Goal: Check status: Check status

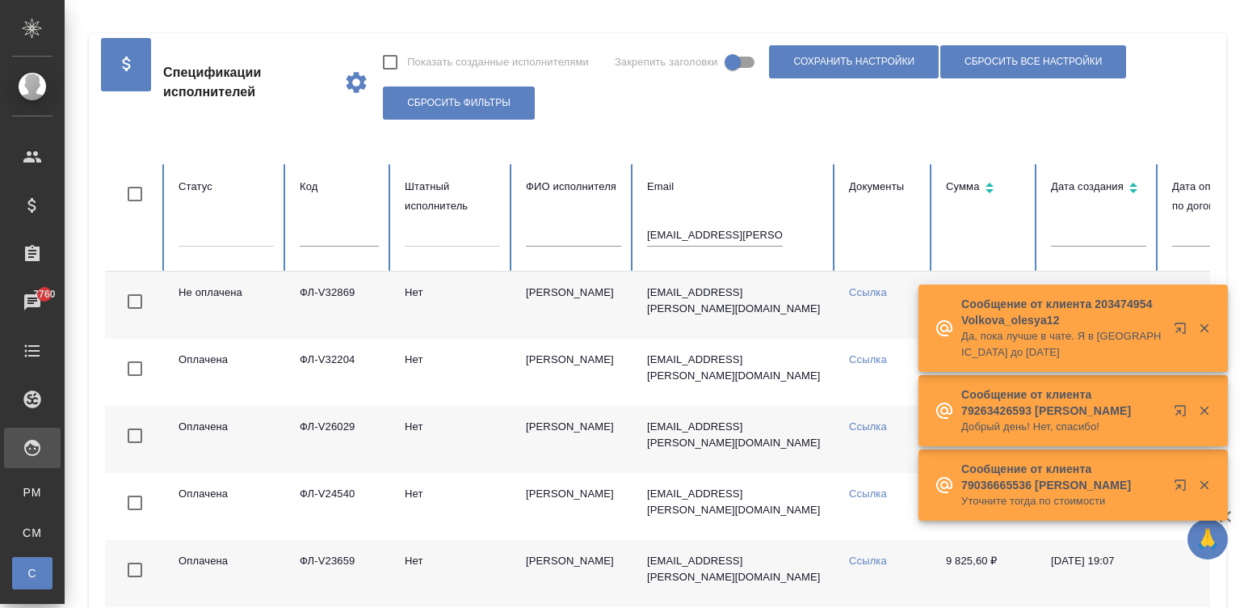
drag, startPoint x: 0, startPoint y: 0, endPoint x: 705, endPoint y: 232, distance: 742.6
click at [705, 232] on input "[EMAIL_ADDRESS][PERSON_NAME][DOMAIN_NAME]" at bounding box center [715, 235] width 136 height 23
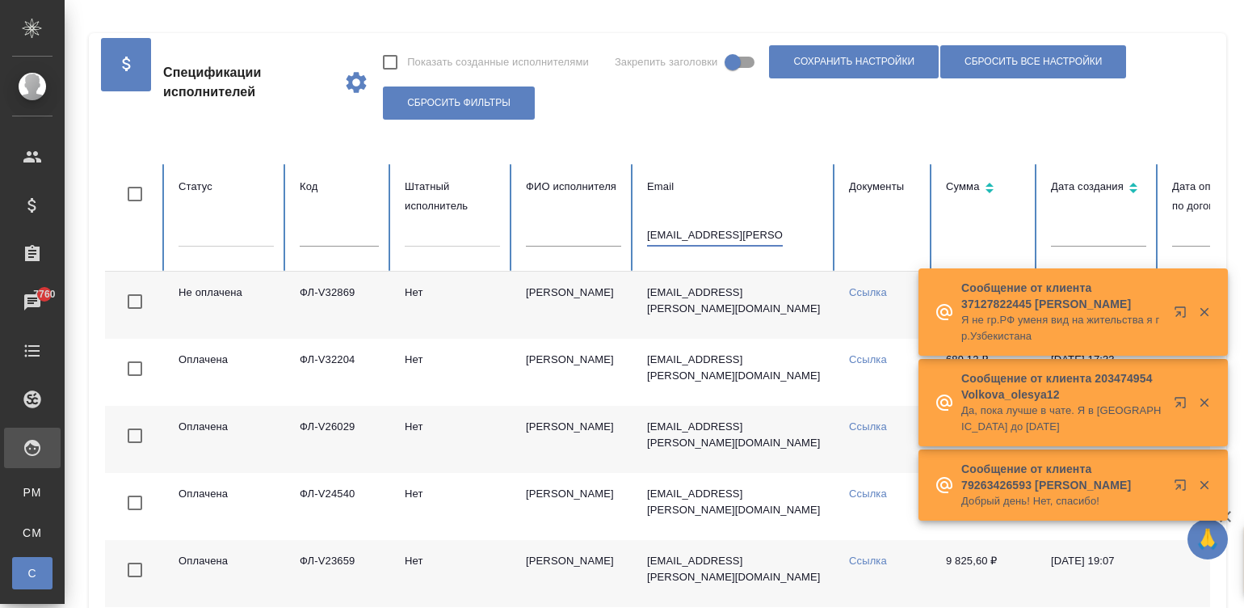
click at [705, 232] on input "[EMAIL_ADDRESS][PERSON_NAME][DOMAIN_NAME]" at bounding box center [715, 235] width 136 height 23
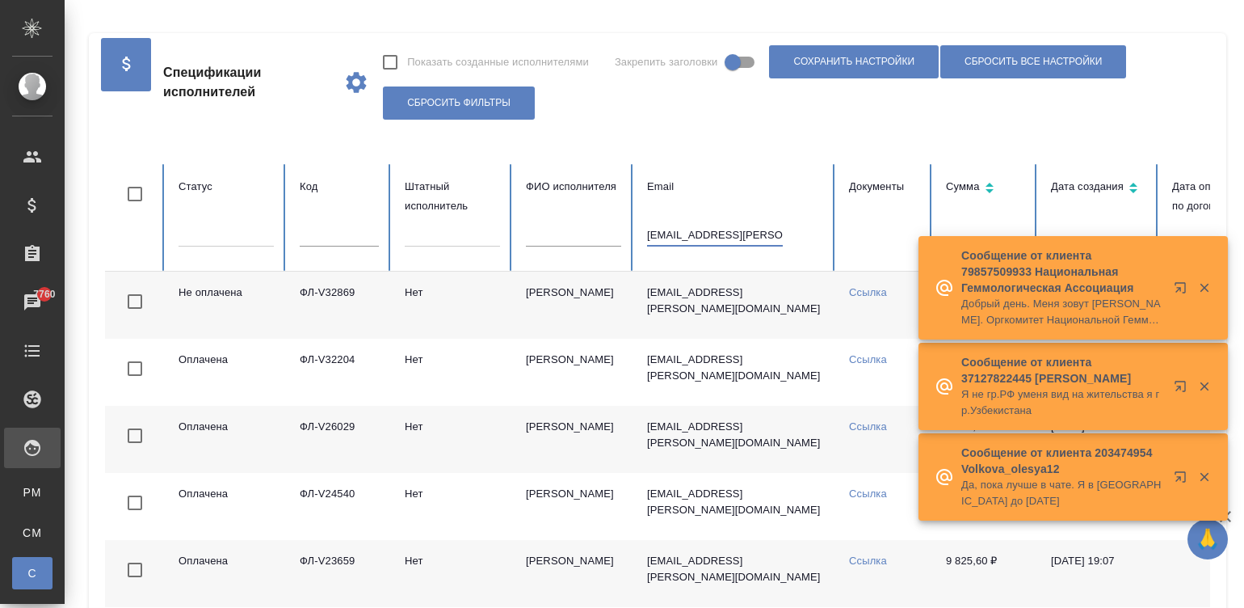
paste input "[EMAIL_ADDRESS][DOMAIN_NAME]"
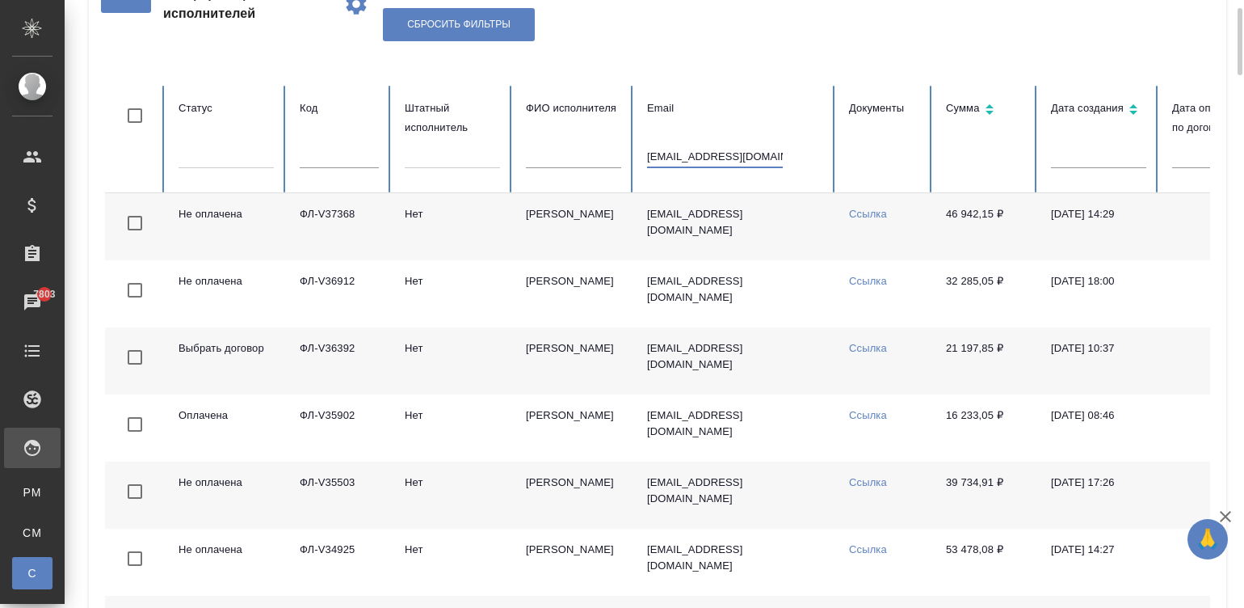
scroll to position [210, 0]
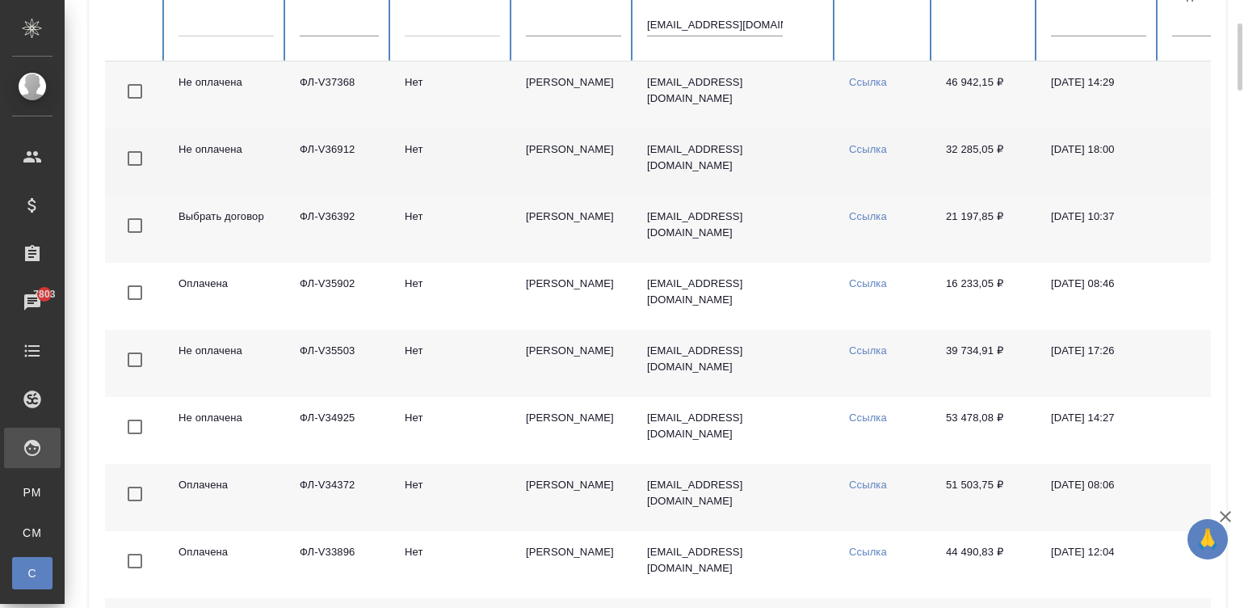
click at [948, 172] on td "32 285,05 ₽" at bounding box center [985, 161] width 105 height 67
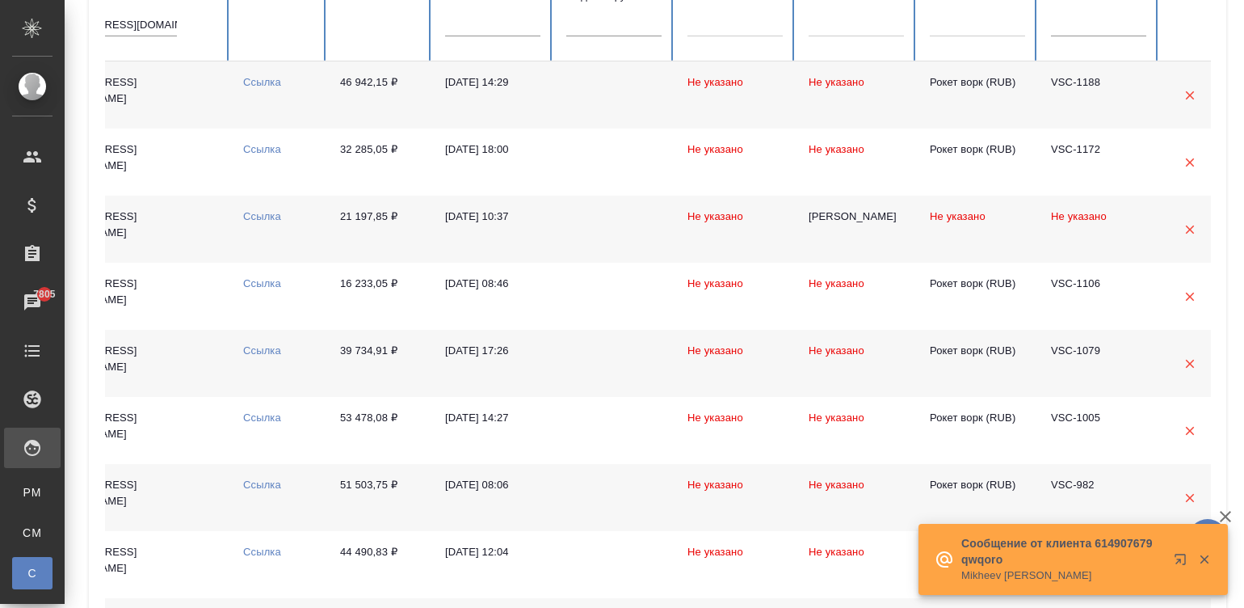
scroll to position [209, 0]
click at [129, 22] on input "[EMAIL_ADDRESS][DOMAIN_NAME]" at bounding box center [109, 26] width 136 height 23
click at [143, 27] on input "[EMAIL_ADDRESS][DOMAIN_NAME]" at bounding box center [109, 26] width 136 height 23
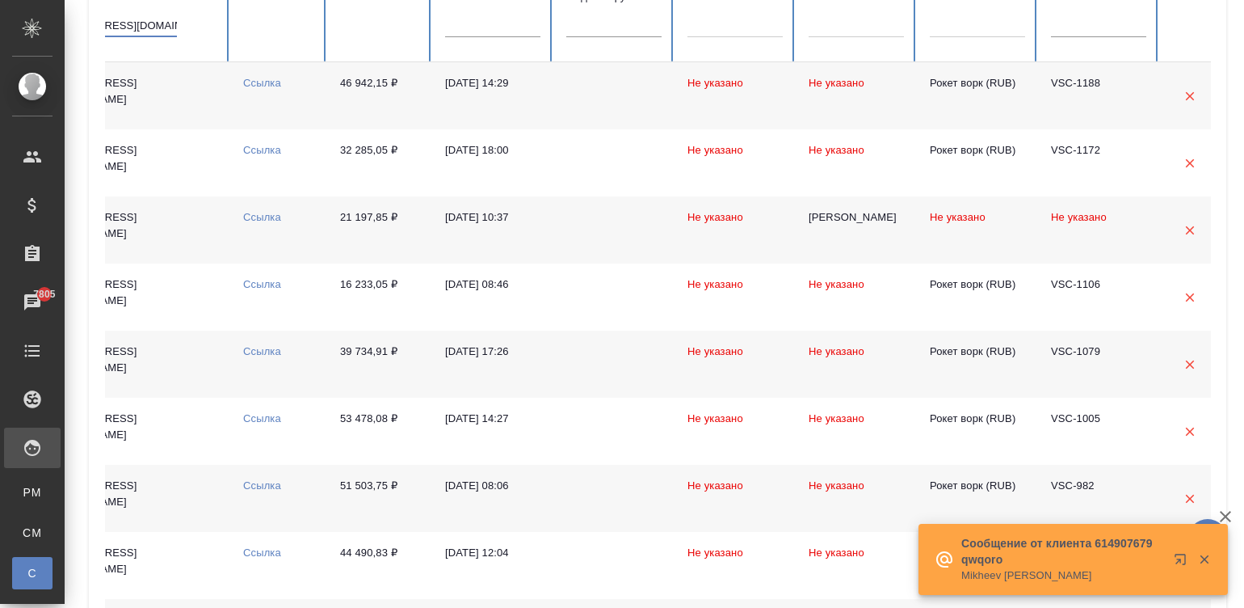
click at [143, 27] on input "[EMAIL_ADDRESS][DOMAIN_NAME]" at bounding box center [109, 26] width 136 height 23
paste input "ФЛ-V36884"
type input "ФЛ-V36884"
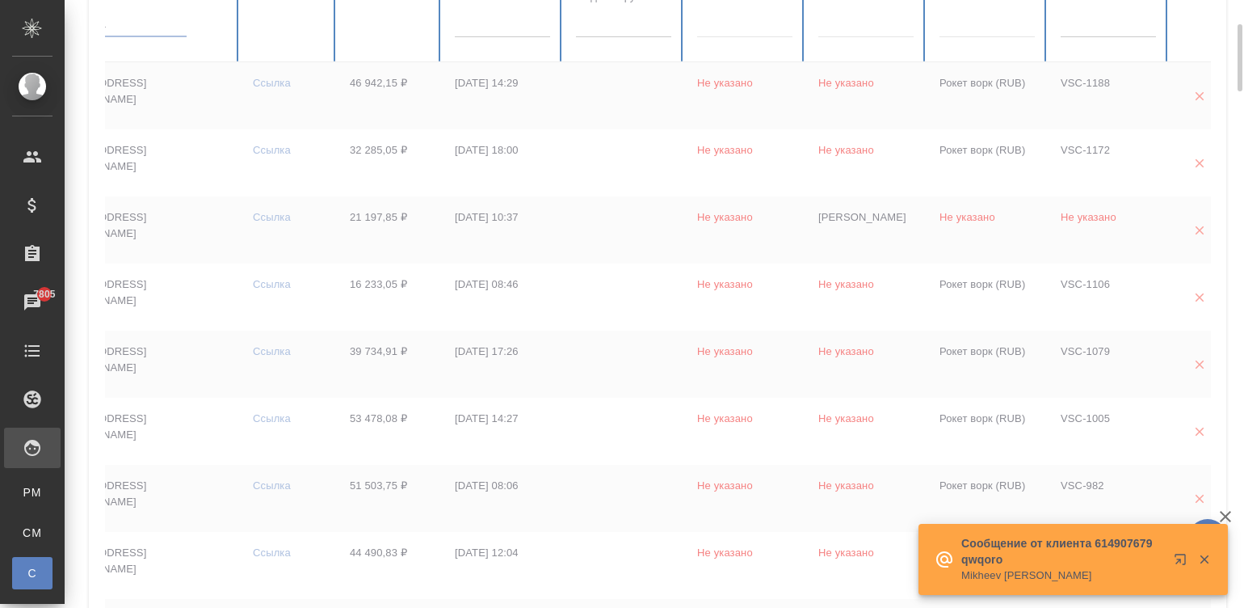
scroll to position [210, 0]
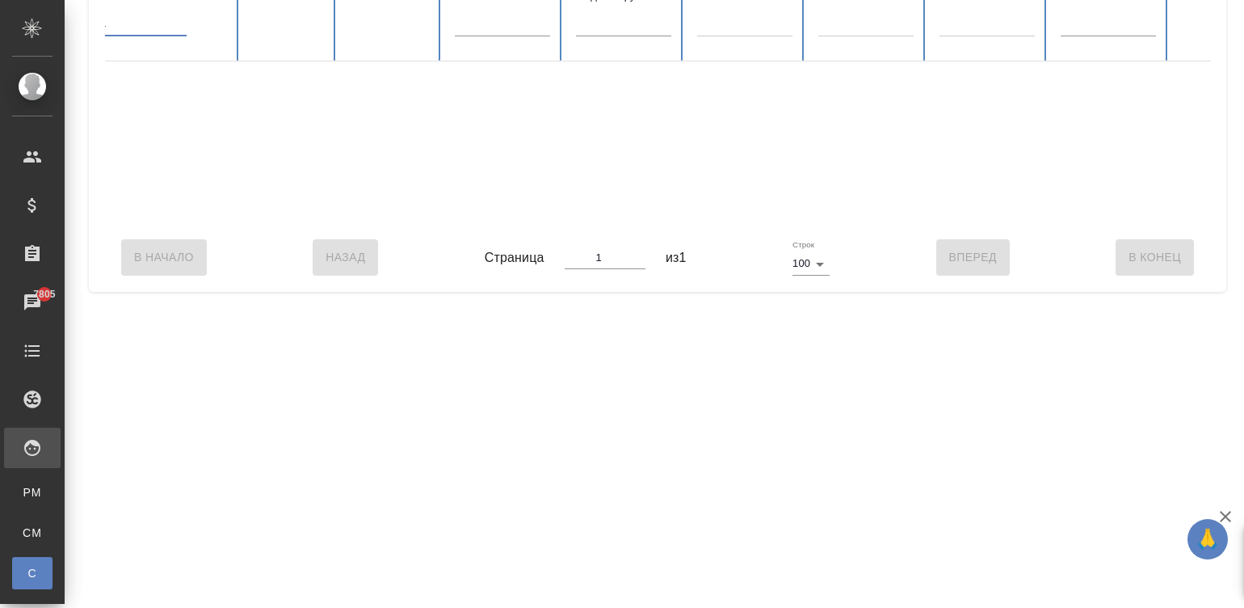
checkbox input "true"
type input "ФЛ-V36884"
click at [334, 243] on div "В Начало Назад Страница 1 из 1 Строк 100 100 Вперед В [GEOGRAPHIC_DATA]" at bounding box center [657, 257] width 1105 height 68
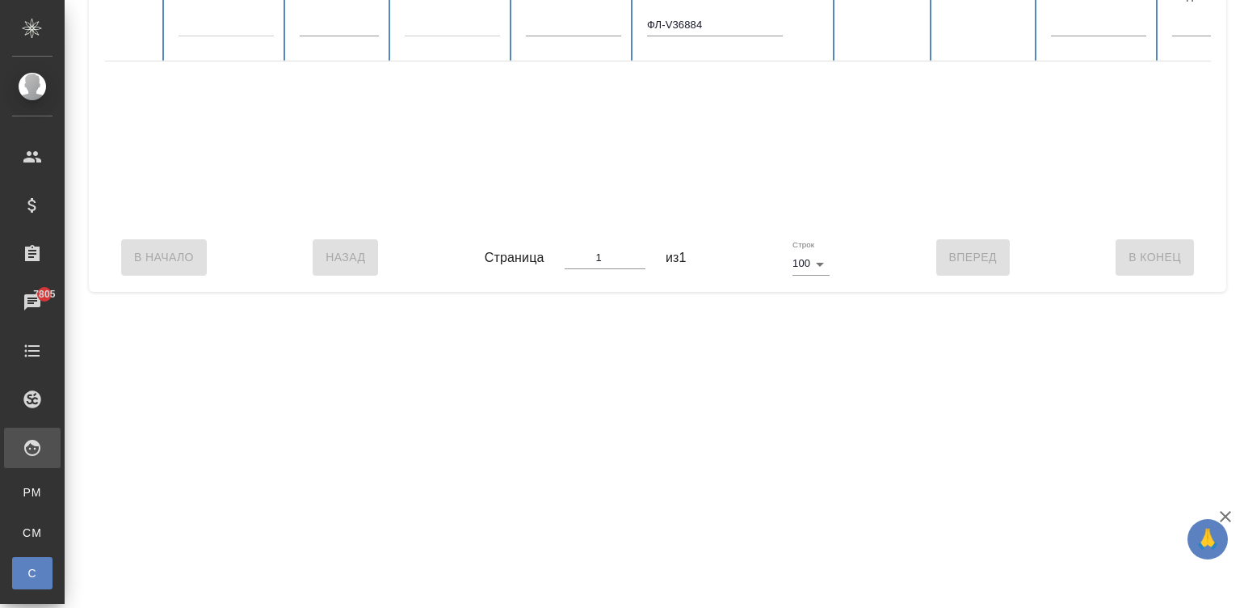
click at [713, 12] on th "Email ФЛ-V36884" at bounding box center [735, 7] width 202 height 107
drag, startPoint x: 713, startPoint y: 12, endPoint x: 715, endPoint y: 20, distance: 8.4
click at [715, 20] on th "Email ФЛ-V36884" at bounding box center [735, 7] width 202 height 107
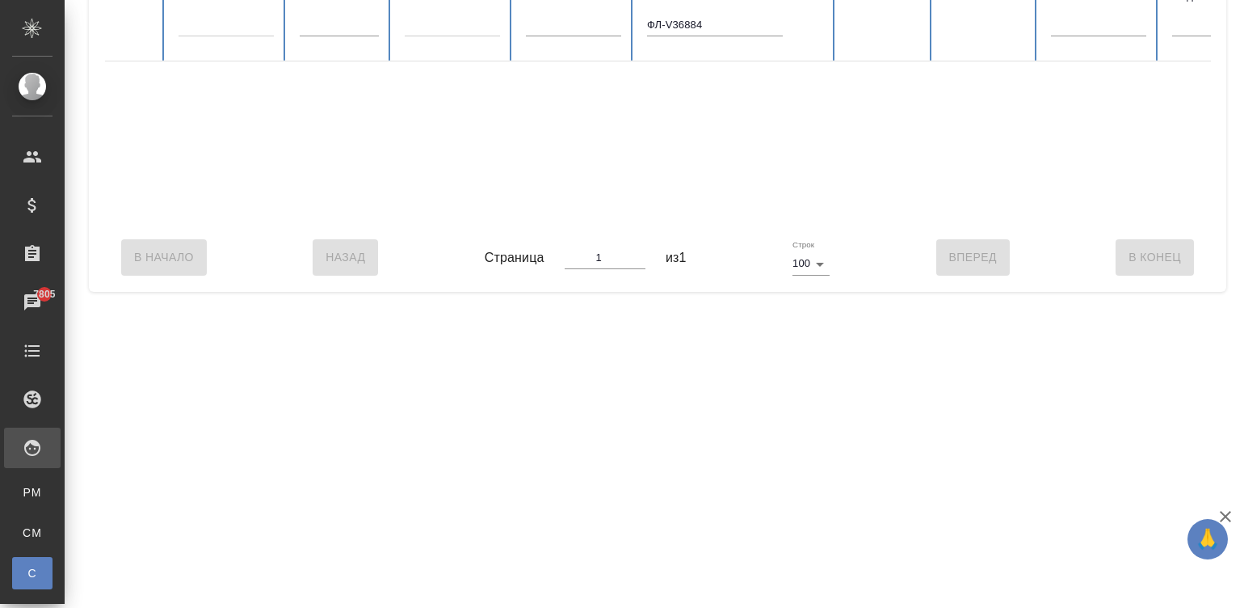
click at [715, 20] on input "ФЛ-V36884" at bounding box center [715, 25] width 136 height 23
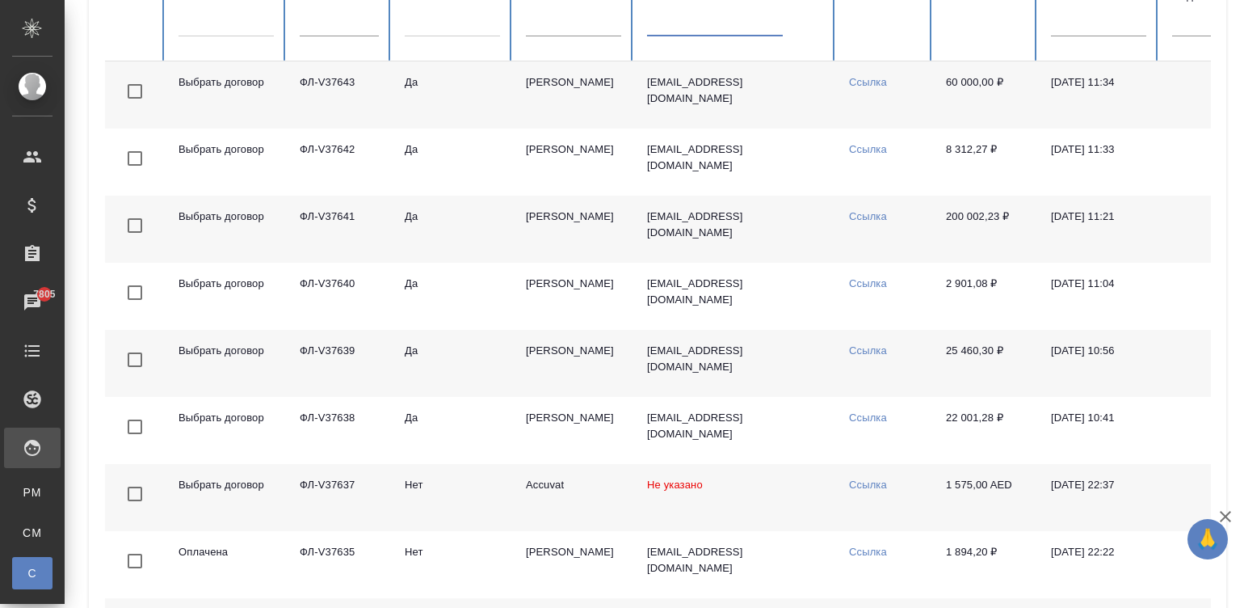
checkbox input "false"
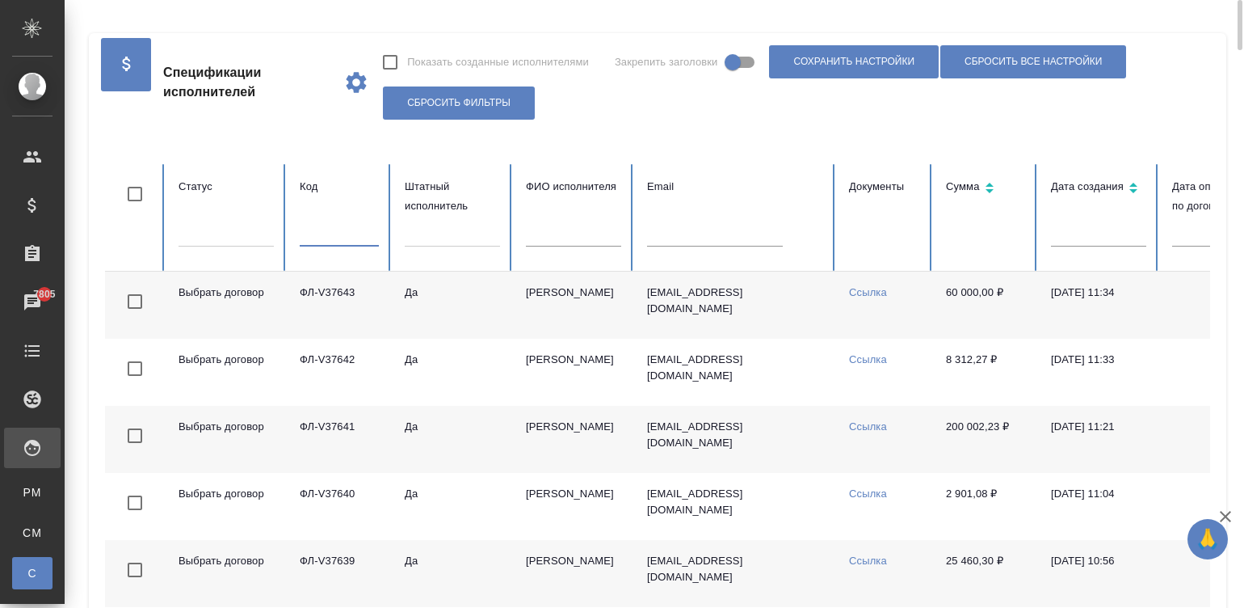
click at [357, 235] on input "text" at bounding box center [339, 235] width 79 height 23
paste input "ФЛ-V36884"
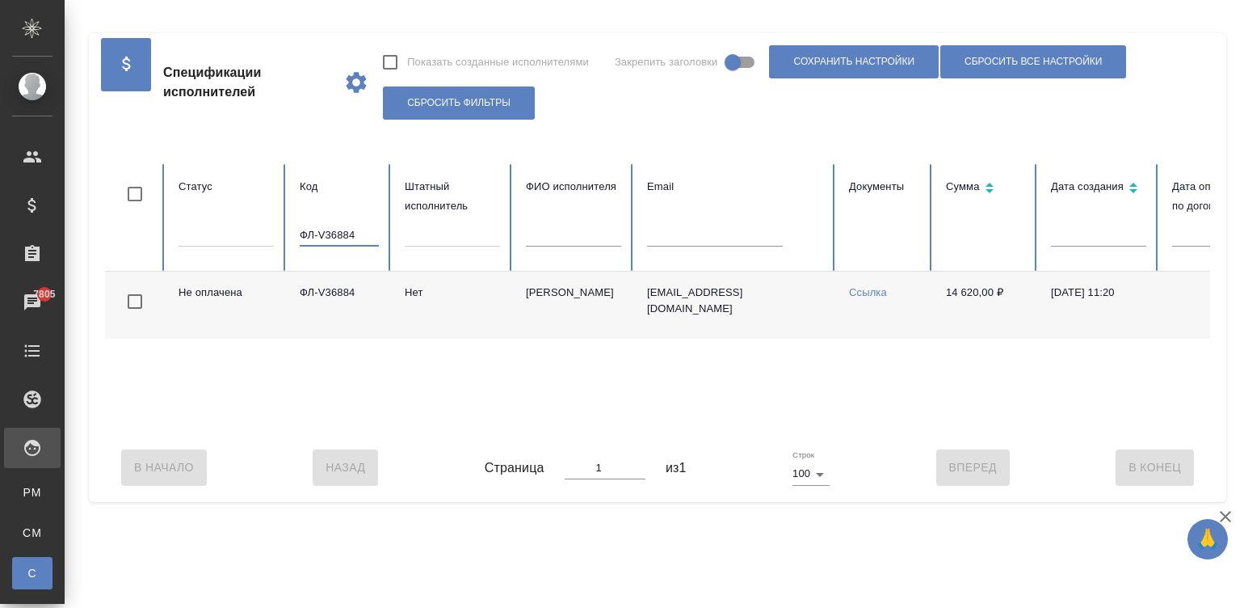
type input "ФЛ-V36884"
click at [816, 432] on div "Не оплачена ФЛ-V36884 [PERSON_NAME] [EMAIL_ADDRESS][DOMAIN_NAME] Ссылка 14 620,…" at bounding box center [970, 353] width 1731 height 162
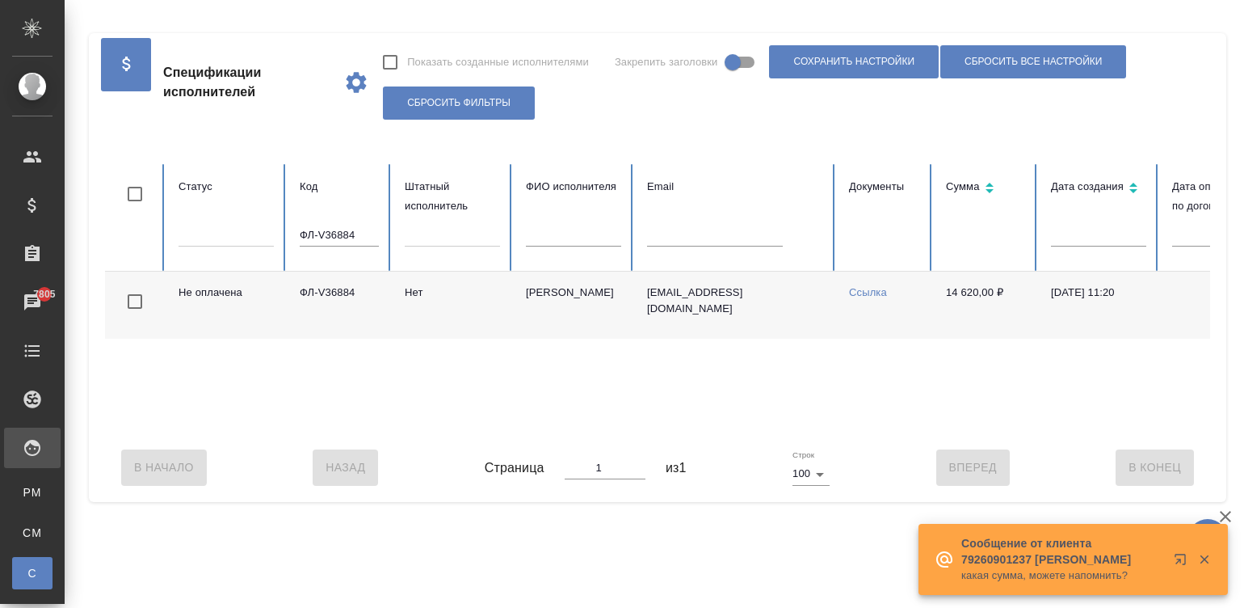
scroll to position [0, 640]
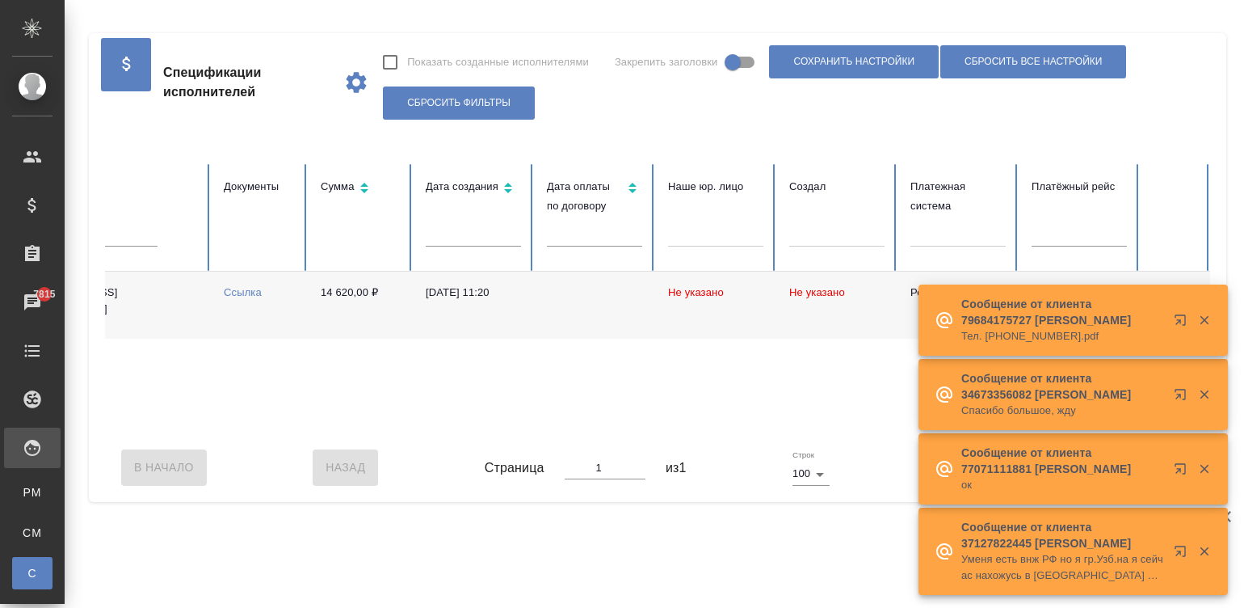
click at [284, 424] on div "Не оплачена ФЛ-V36884 [PERSON_NAME] [EMAIL_ADDRESS][DOMAIN_NAME] Ссылка 14 620,…" at bounding box center [345, 353] width 1731 height 162
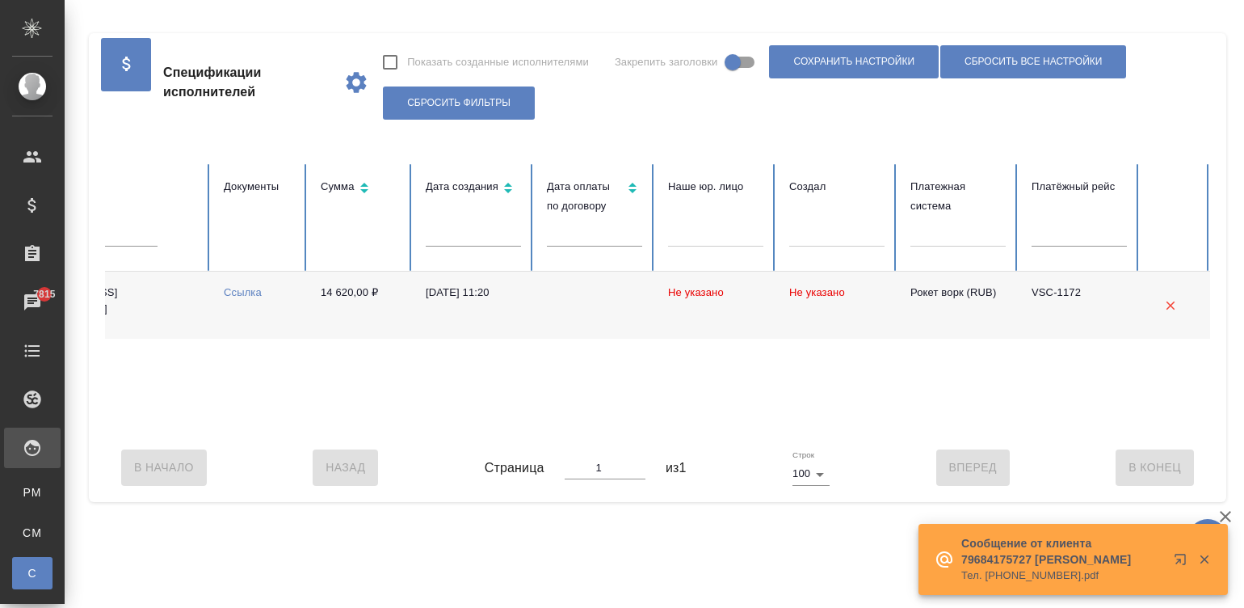
click at [242, 428] on div "Не оплачена ФЛ-V36884 [PERSON_NAME] [EMAIL_ADDRESS][DOMAIN_NAME] Ссылка 14 620,…" at bounding box center [345, 353] width 1731 height 162
